Goal: Task Accomplishment & Management: Manage account settings

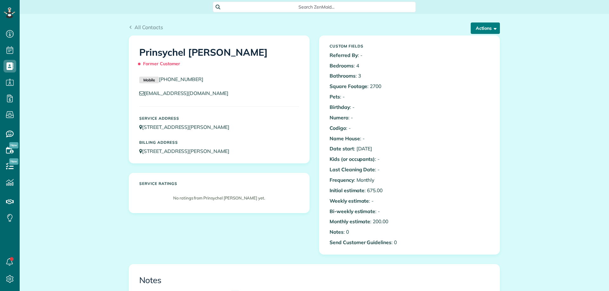
click at [485, 31] on button "Actions" at bounding box center [484, 28] width 29 height 11
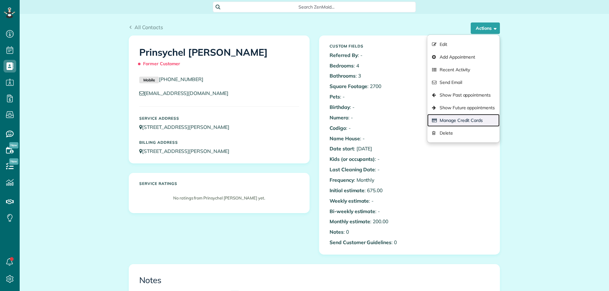
click at [464, 122] on link "Manage Credit Cards" at bounding box center [463, 120] width 72 height 13
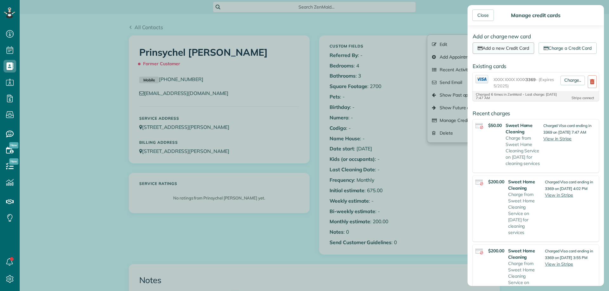
click at [519, 48] on link "Add a new Credit Card" at bounding box center [502, 47] width 61 height 11
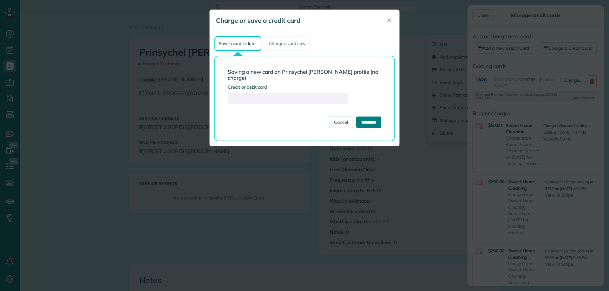
click at [365, 119] on input "*********" at bounding box center [368, 122] width 25 height 11
type input "**********"
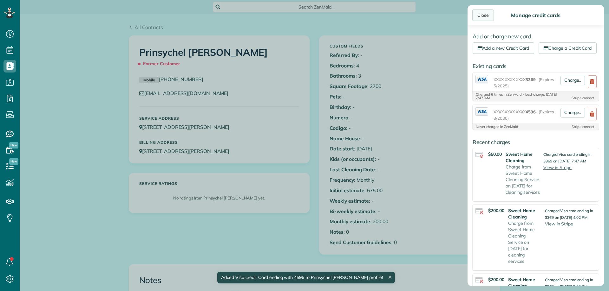
click at [489, 14] on div "Close" at bounding box center [483, 15] width 22 height 11
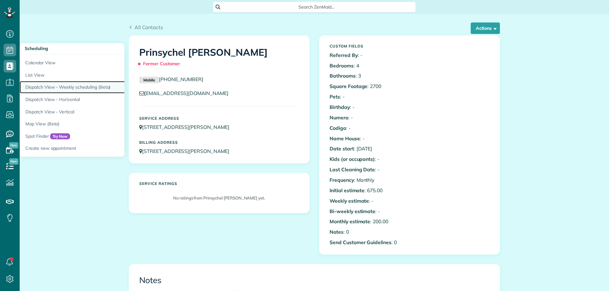
click at [67, 86] on link "Dispatch View - Weekly scheduling (Beta)" at bounding box center [99, 87] width 158 height 12
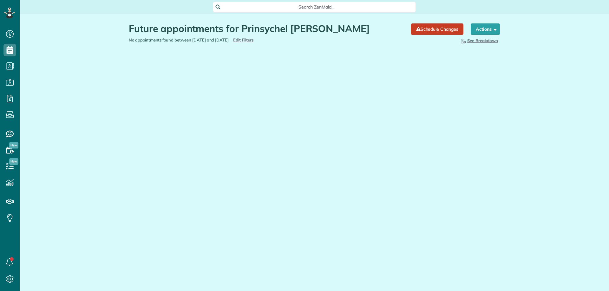
scroll to position [3, 3]
drag, startPoint x: 61, startPoint y: 163, endPoint x: 89, endPoint y: 206, distance: 51.4
click at [61, 163] on main "Search ZenMaid… Future appointments for Prinsychel Sipes Schedule Changes Actio…" at bounding box center [314, 145] width 589 height 291
click at [395, 201] on main "Search ZenMaid… Future appointments for Prinsychel Sipes Schedule Changes Actio…" at bounding box center [314, 145] width 589 height 291
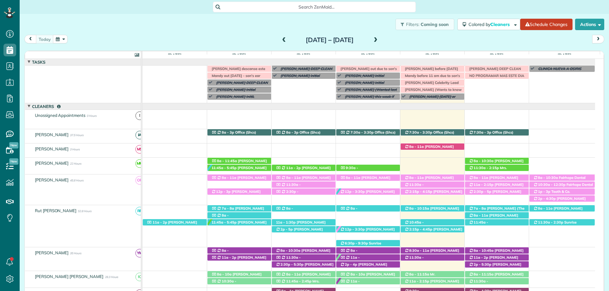
scroll to position [3, 3]
click at [355, 28] on div "Filters: Coming soon Colored by Cleaners Color by Cleaner Color by Team Color b…" at bounding box center [314, 24] width 589 height 21
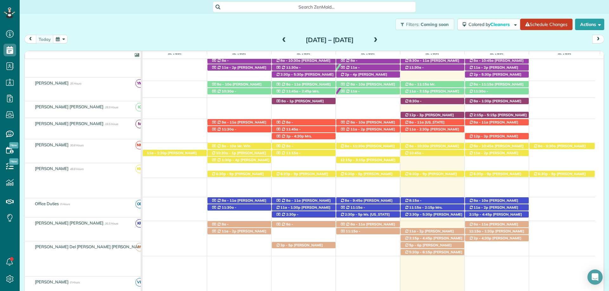
scroll to position [190, 0]
